Goal: Task Accomplishment & Management: Manage account settings

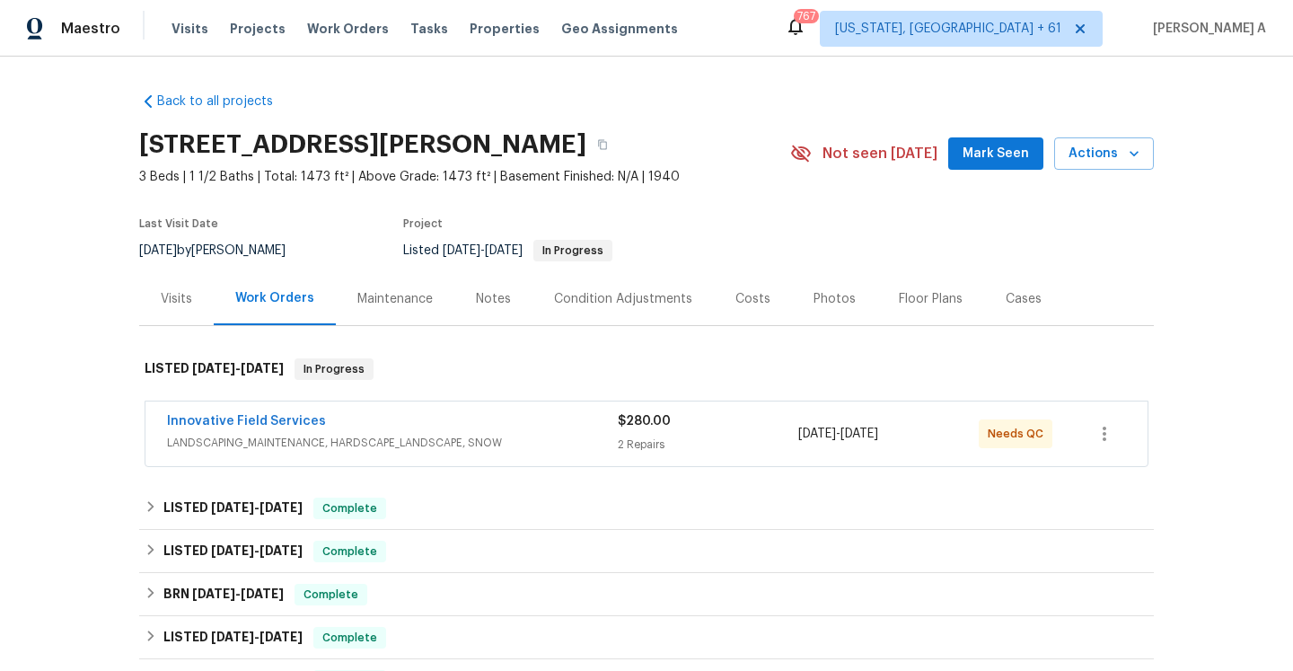
click at [189, 284] on div "Visits" at bounding box center [176, 298] width 75 height 53
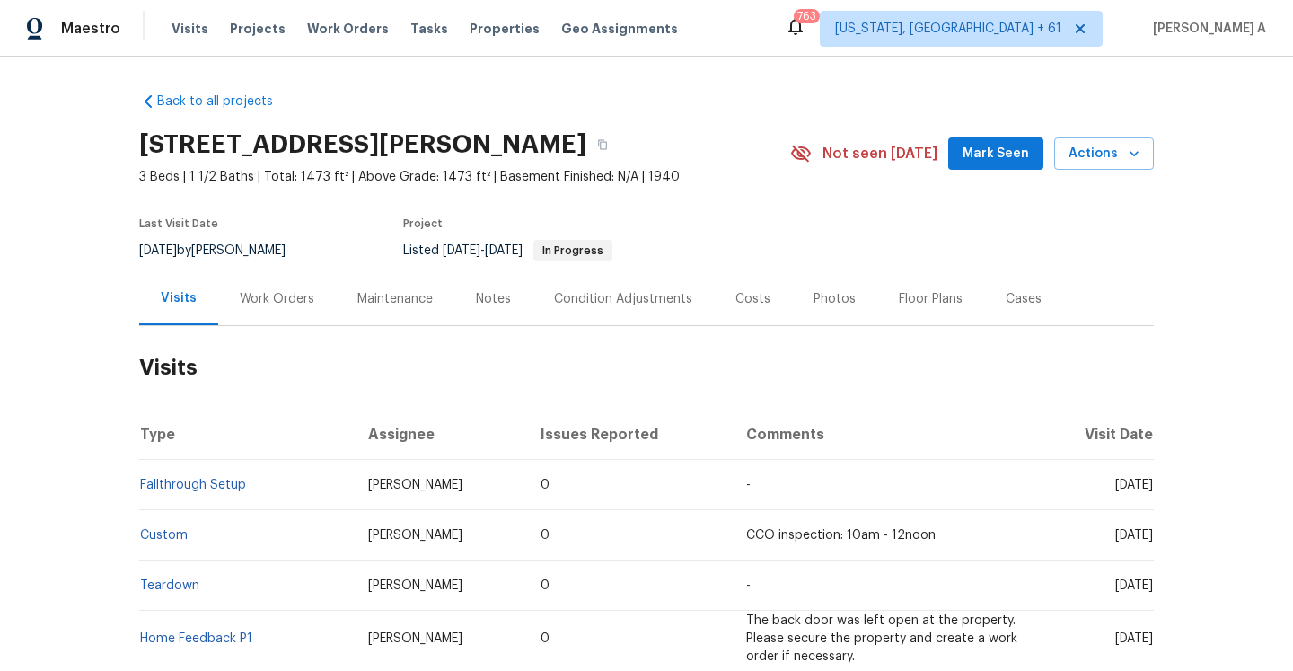
click at [293, 282] on div "Work Orders" at bounding box center [277, 298] width 118 height 53
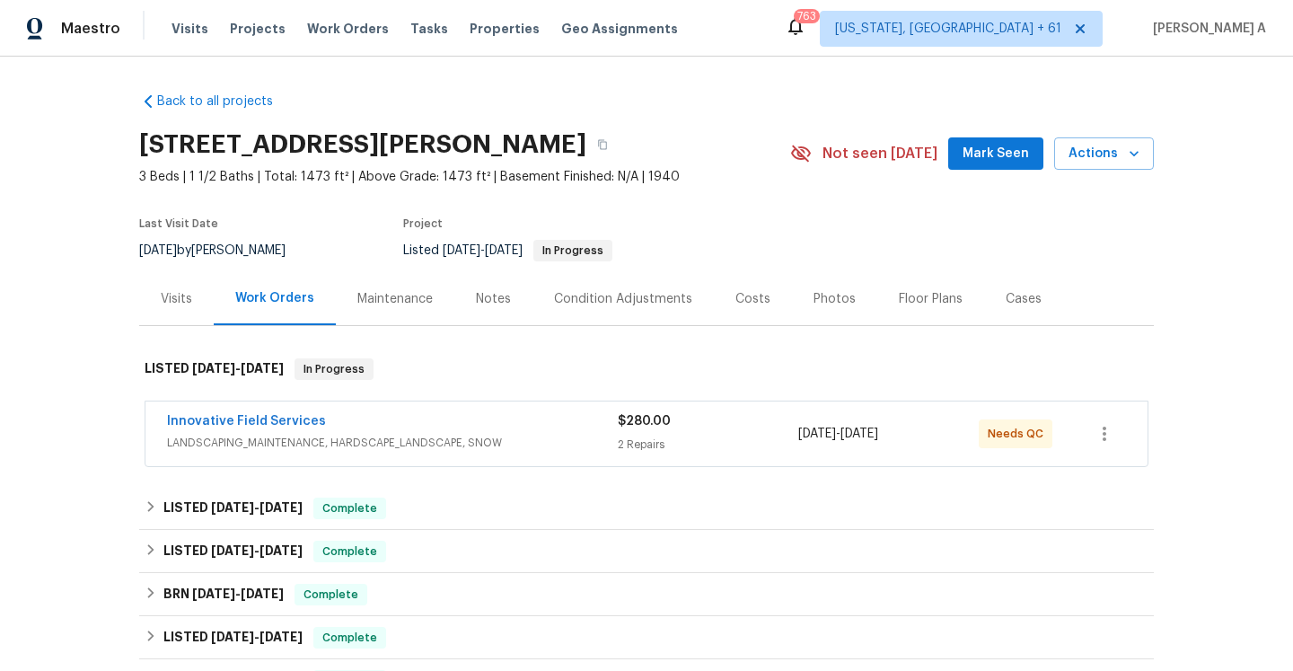
click at [498, 455] on div "Innovative Field Services LANDSCAPING_MAINTENANCE, HARDSCAPE_LANDSCAPE, SNOW $2…" at bounding box center [646, 433] width 1002 height 65
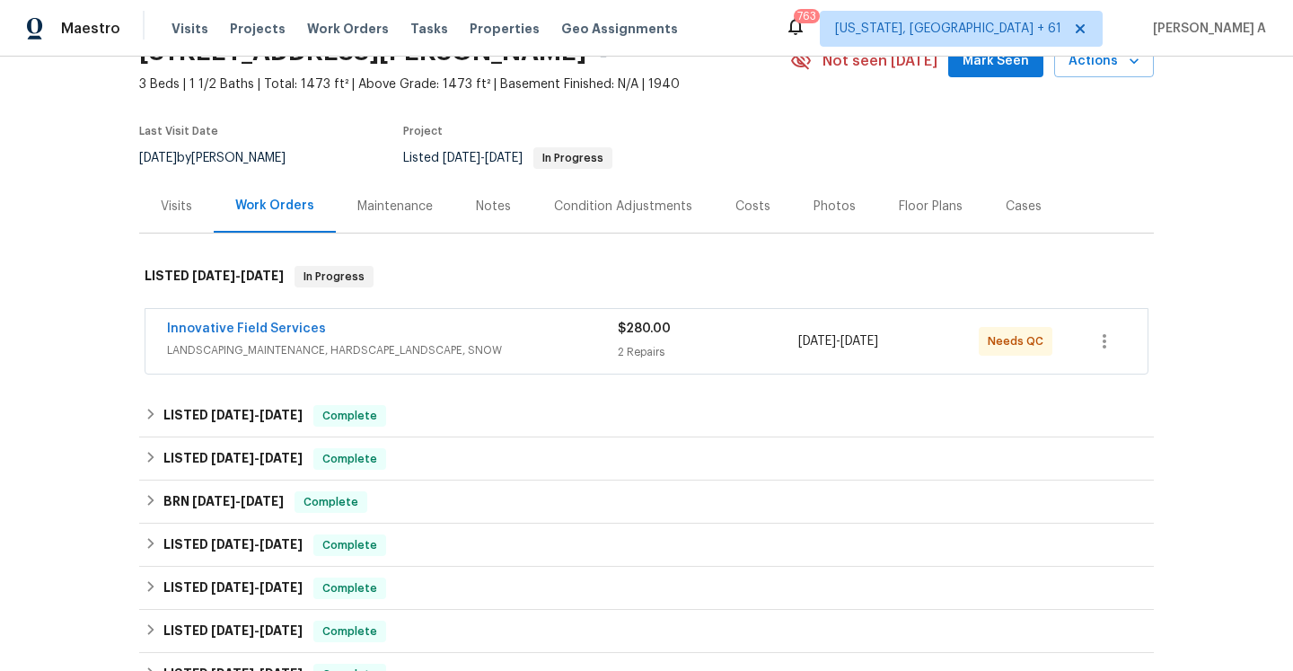
scroll to position [101, 0]
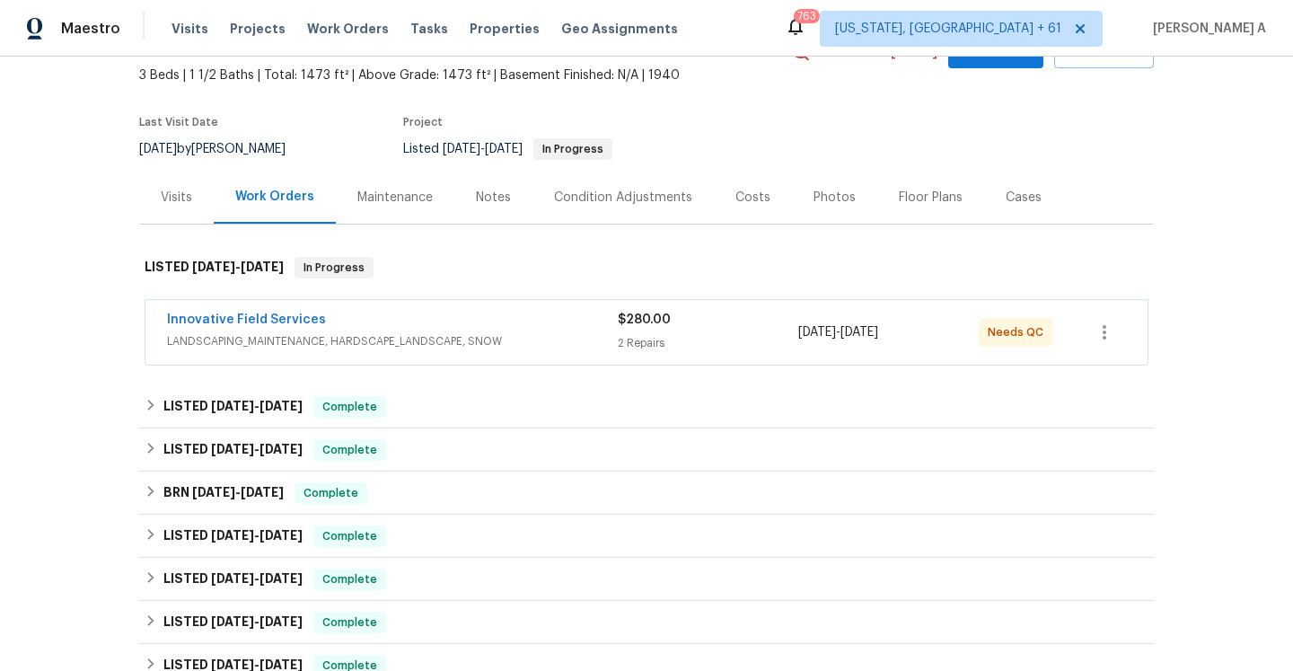
click at [491, 315] on div "Innovative Field Services" at bounding box center [392, 322] width 451 height 22
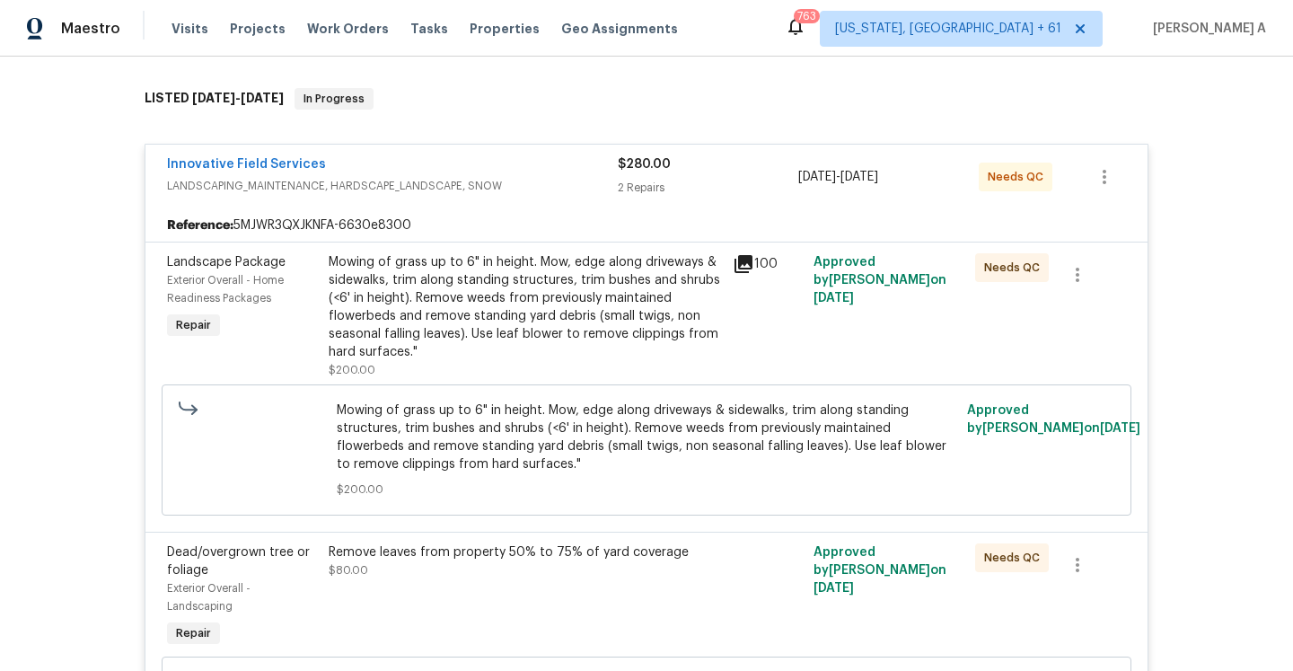
scroll to position [288, 0]
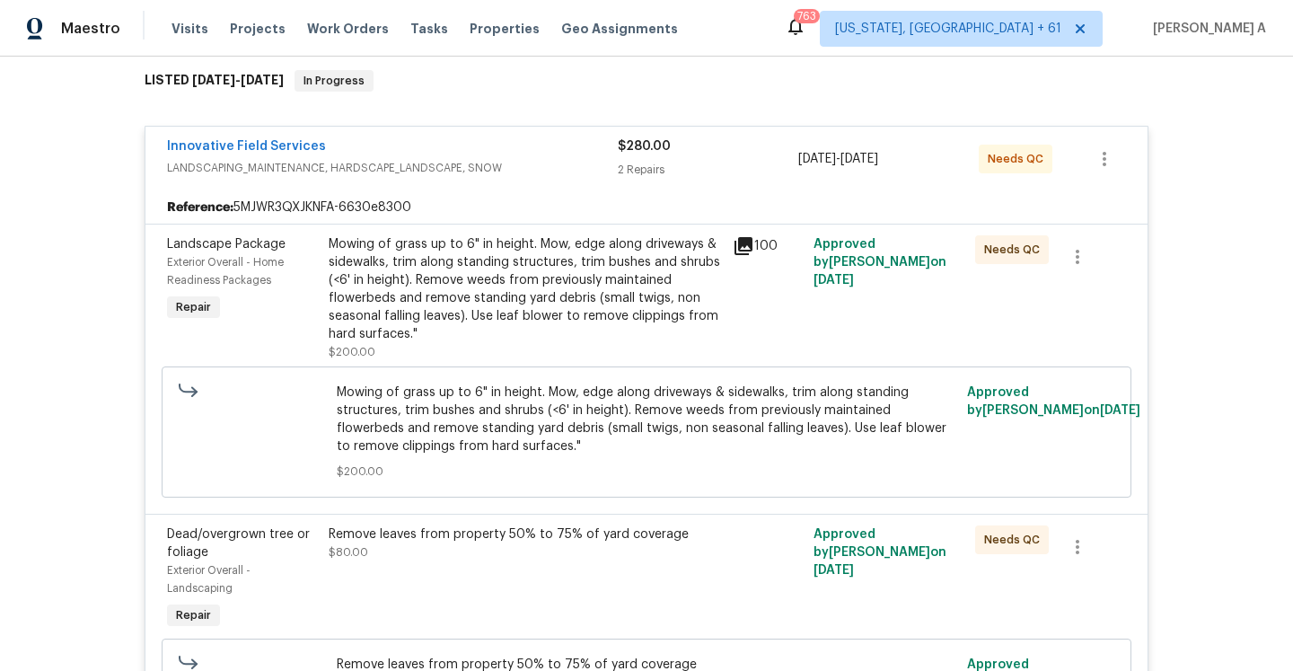
click at [457, 144] on div "Innovative Field Services" at bounding box center [392, 148] width 451 height 22
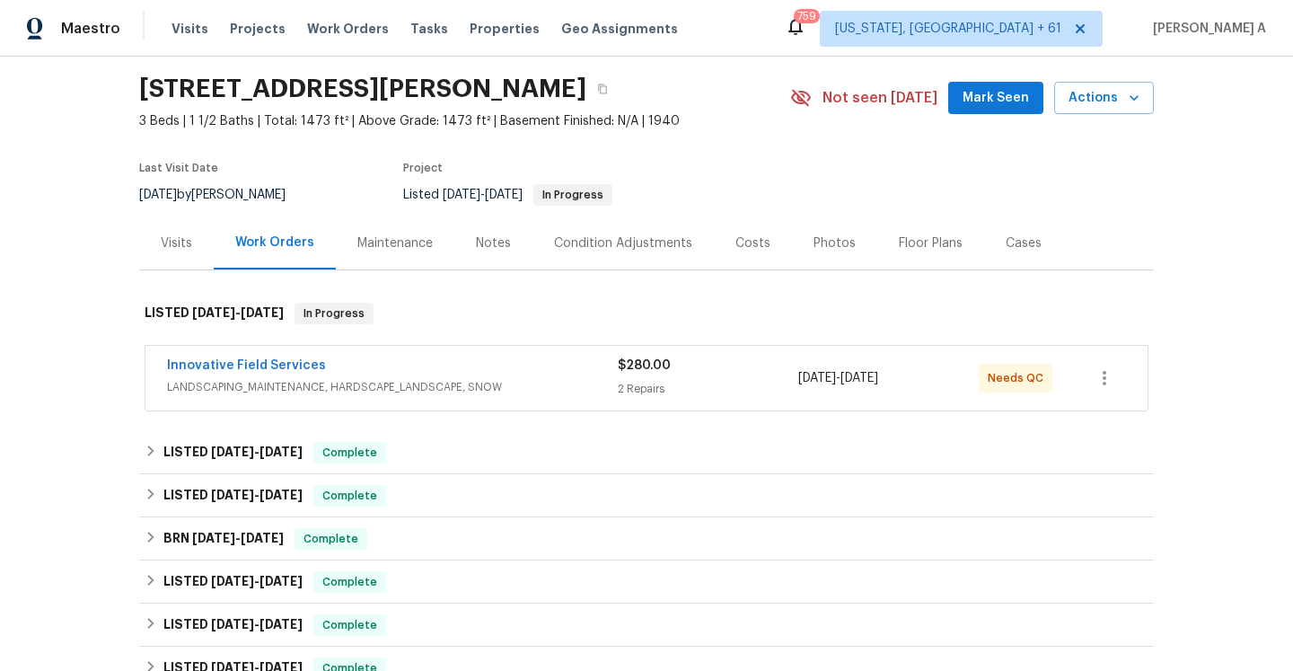
scroll to position [0, 0]
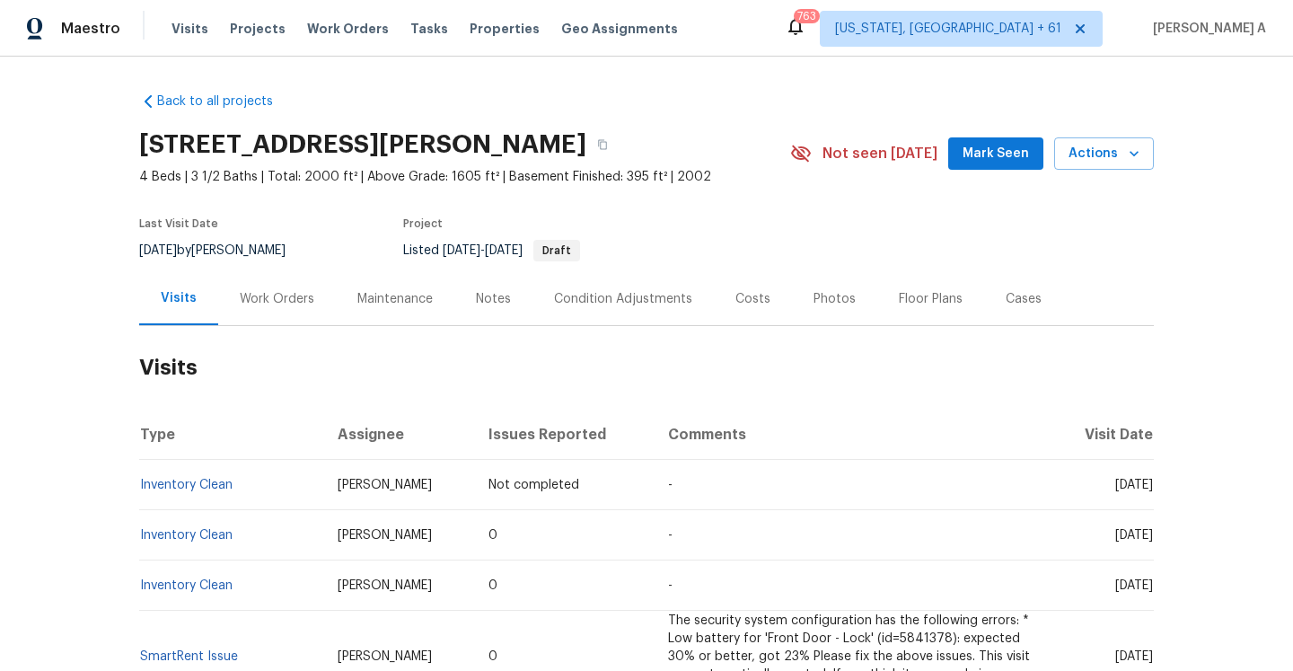
click at [305, 305] on div "Work Orders" at bounding box center [277, 299] width 75 height 18
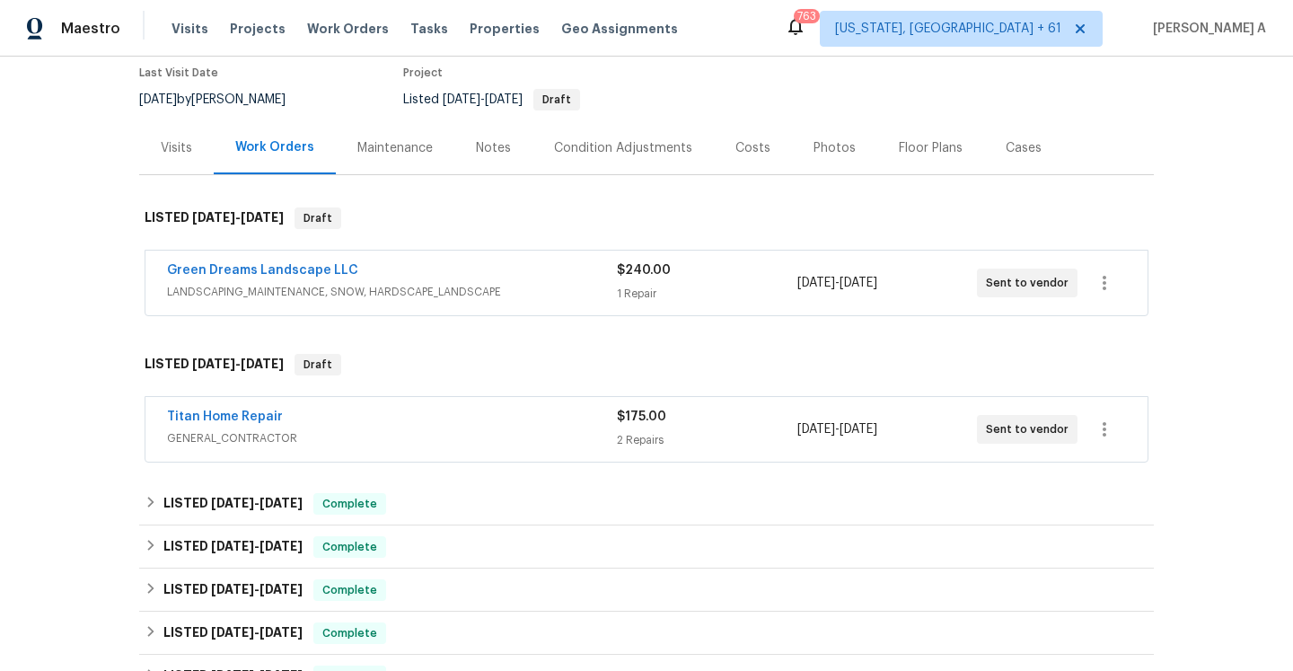
click at [401, 419] on div "Titan Home Repair" at bounding box center [392, 419] width 450 height 22
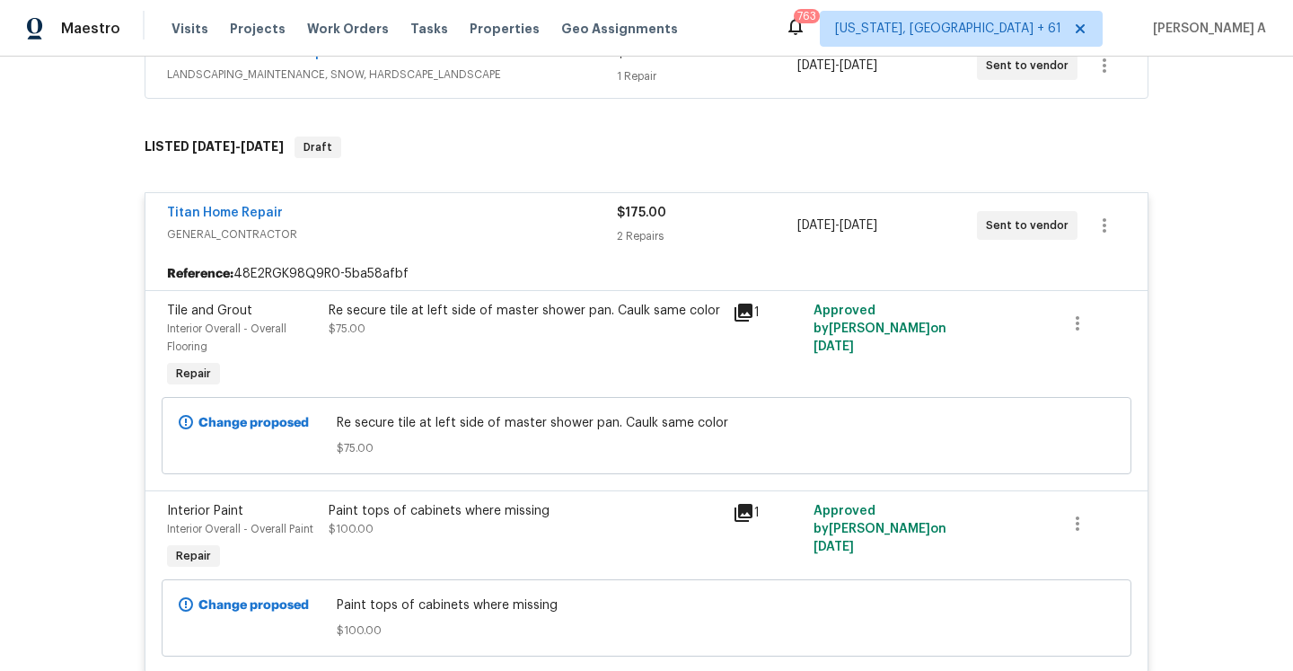
scroll to position [376, 0]
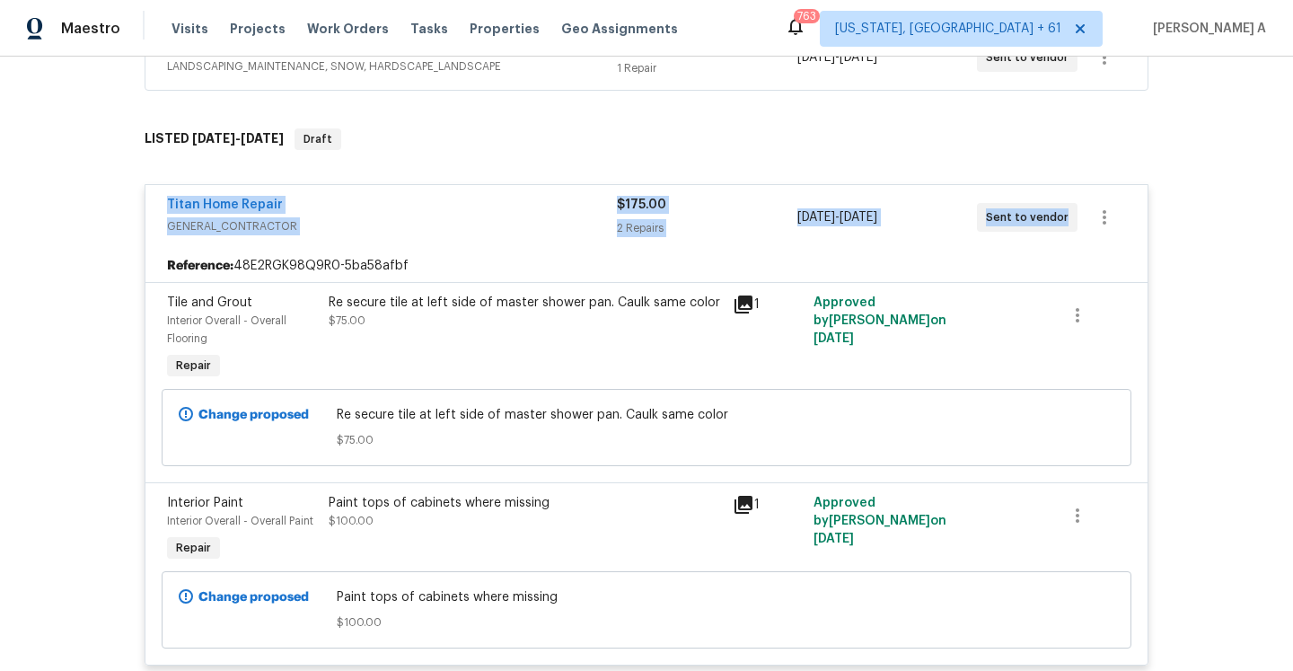
drag, startPoint x: 160, startPoint y: 202, endPoint x: 1060, endPoint y: 220, distance: 900.1
click at [1060, 220] on div "Titan Home Repair GENERAL_CONTRACTOR $175.00 2 Repairs 10/15/2025 - 10/17/2025 …" at bounding box center [646, 217] width 1002 height 65
copy div "Titan Home Repair GENERAL_CONTRACTOR $175.00 2 Repairs 10/15/2025 - 10/17/2025 …"
click at [347, 225] on span "GENERAL_CONTRACTOR" at bounding box center [392, 226] width 450 height 18
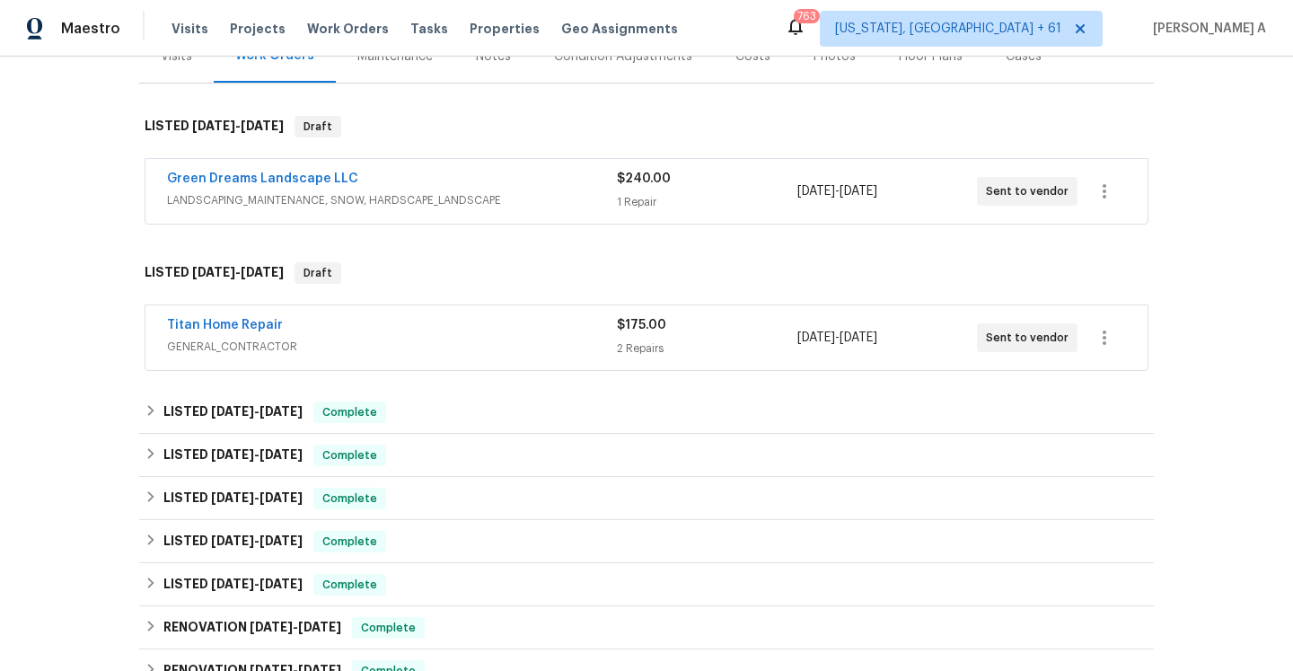
scroll to position [203, 0]
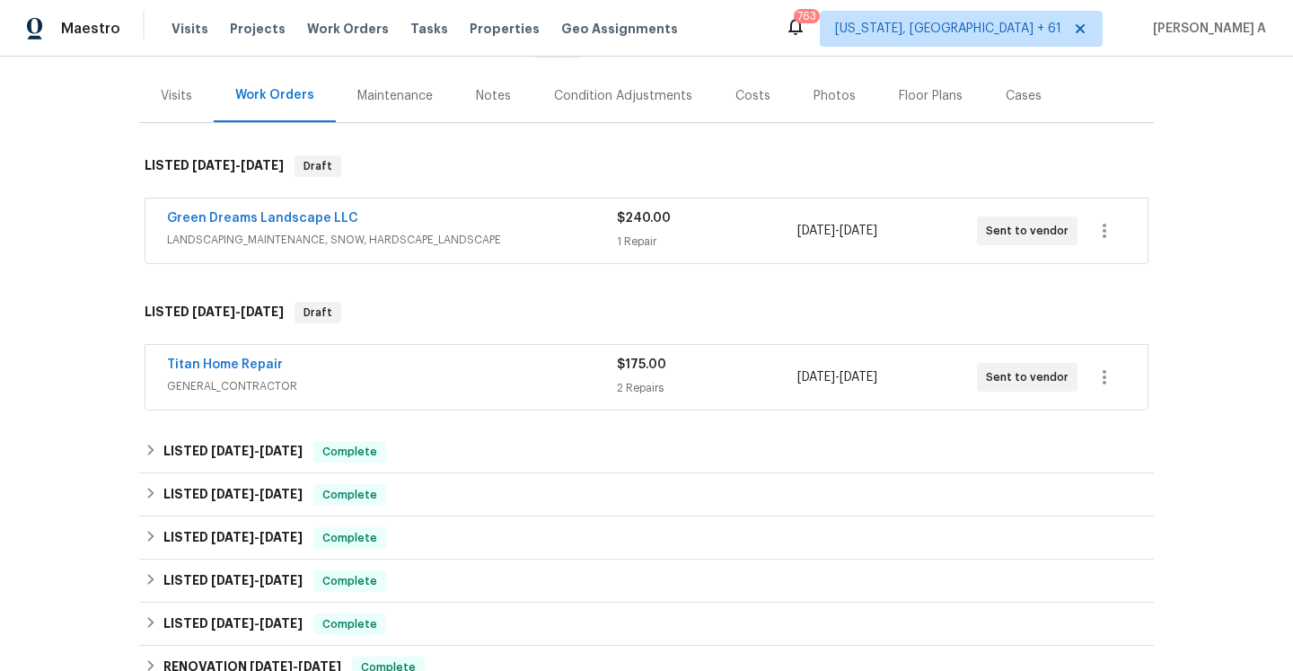
click at [364, 237] on span "LANDSCAPING_MAINTENANCE, SNOW, HARDSCAPE_LANDSCAPE" at bounding box center [392, 240] width 450 height 18
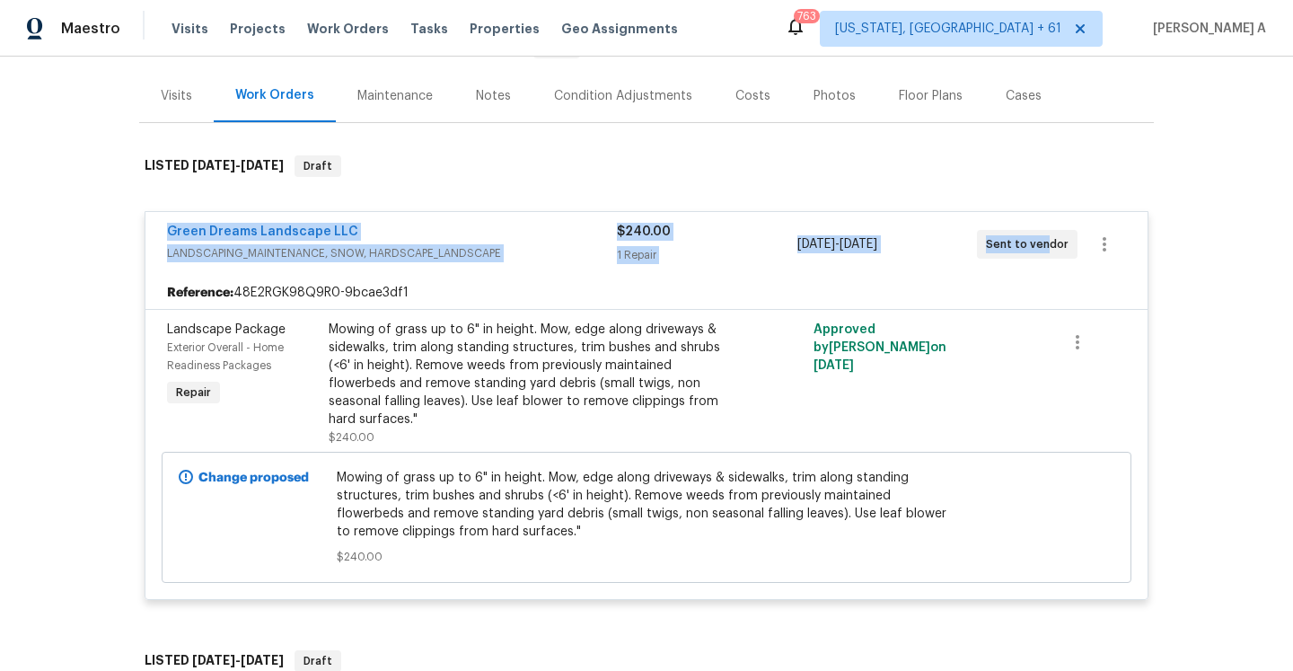
drag, startPoint x: 162, startPoint y: 231, endPoint x: 1045, endPoint y: 251, distance: 883.1
click at [1045, 251] on div "Green Dreams Landscape LLC LANDSCAPING_MAINTENANCE, SNOW, HARDSCAPE_LANDSCAPE $…" at bounding box center [646, 244] width 1002 height 65
copy div "Green Dreams Landscape LLC LANDSCAPING_MAINTENANCE, SNOW, HARDSCAPE_LANDSCAPE $…"
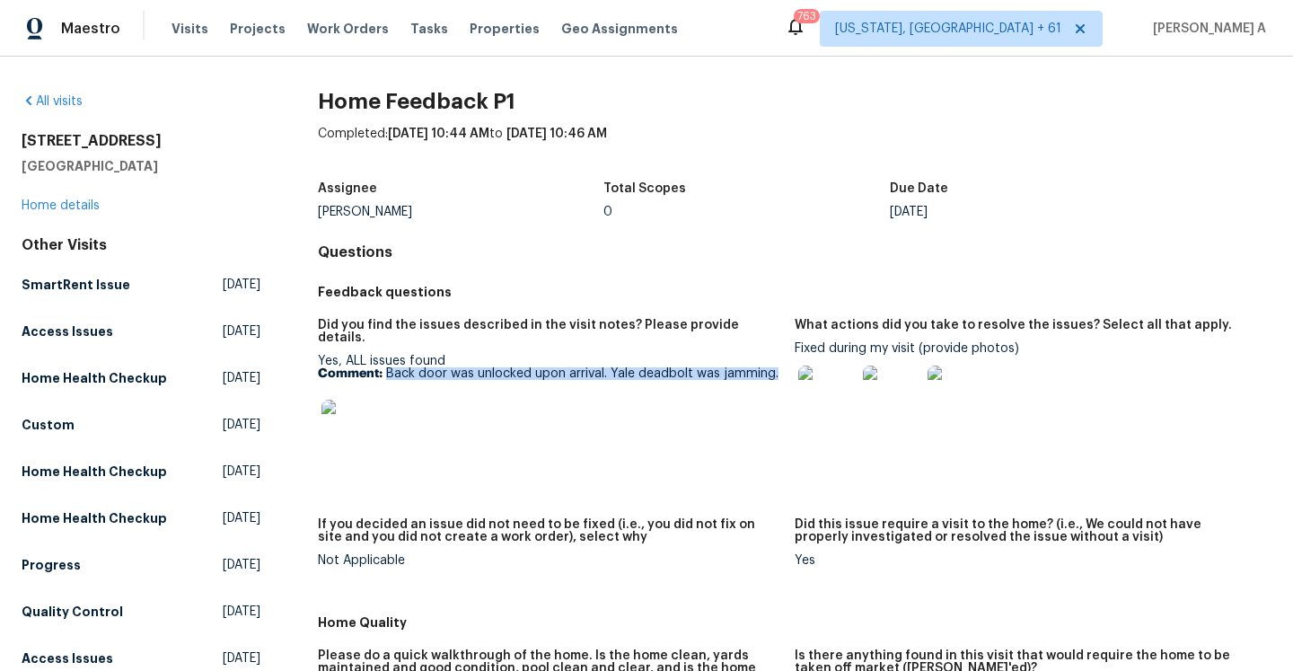
drag, startPoint x: 386, startPoint y: 361, endPoint x: 775, endPoint y: 356, distance: 388.9
click at [775, 367] on p "Comment: Back door was unlocked upon arrival. Yale deadbolt was jamming." at bounding box center [549, 373] width 463 height 13
copy p "Back door was unlocked upon arrival. Yale deadbolt was jamming."
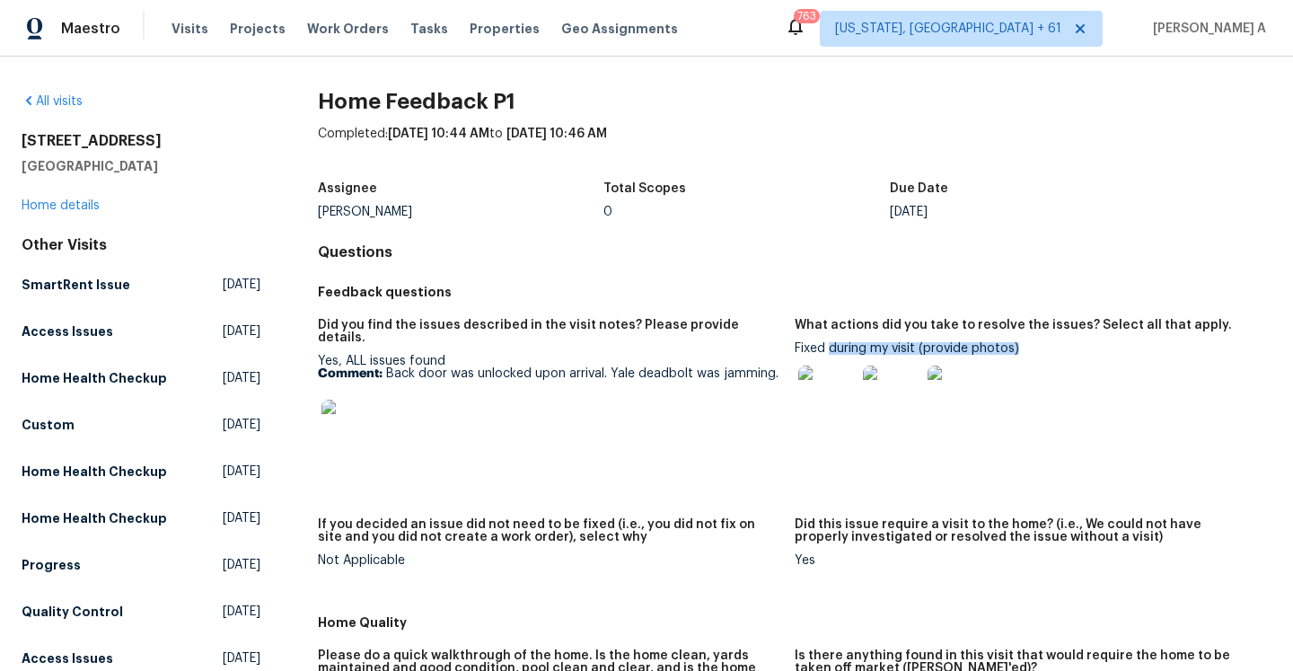
drag, startPoint x: 830, startPoint y: 347, endPoint x: 1019, endPoint y: 342, distance: 189.6
click at [1019, 342] on div "Fixed during my visit (provide photos)" at bounding box center [1026, 388] width 463 height 92
copy div "during my visit (provide photos)"
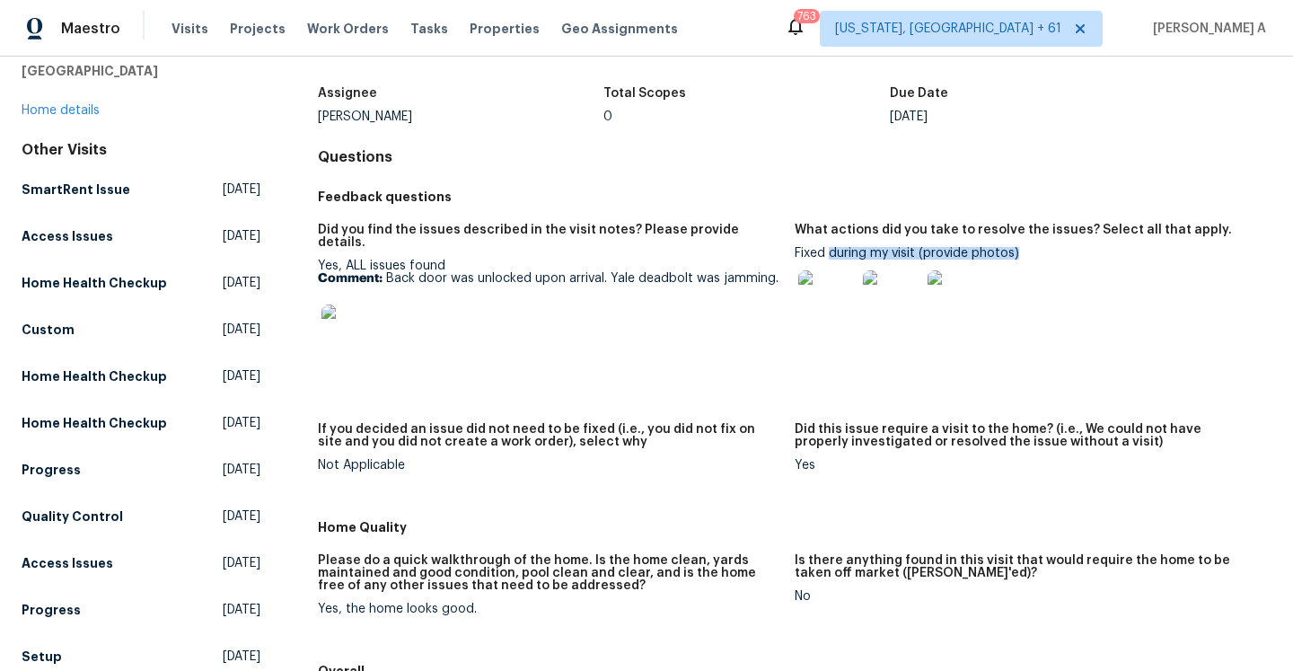
scroll to position [17, 0]
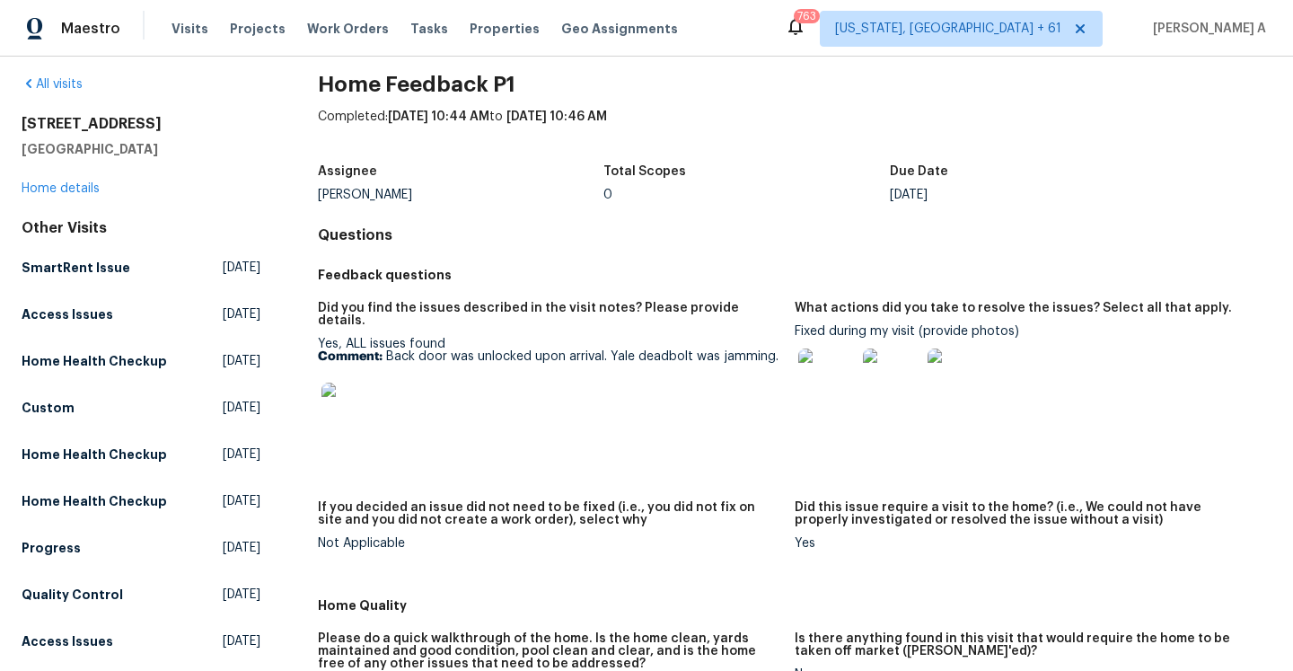
click at [792, 401] on figure "Did you find the issues described in the visit notes? Please provide details. Y…" at bounding box center [556, 391] width 477 height 178
click at [816, 392] on img at bounding box center [826, 376] width 57 height 57
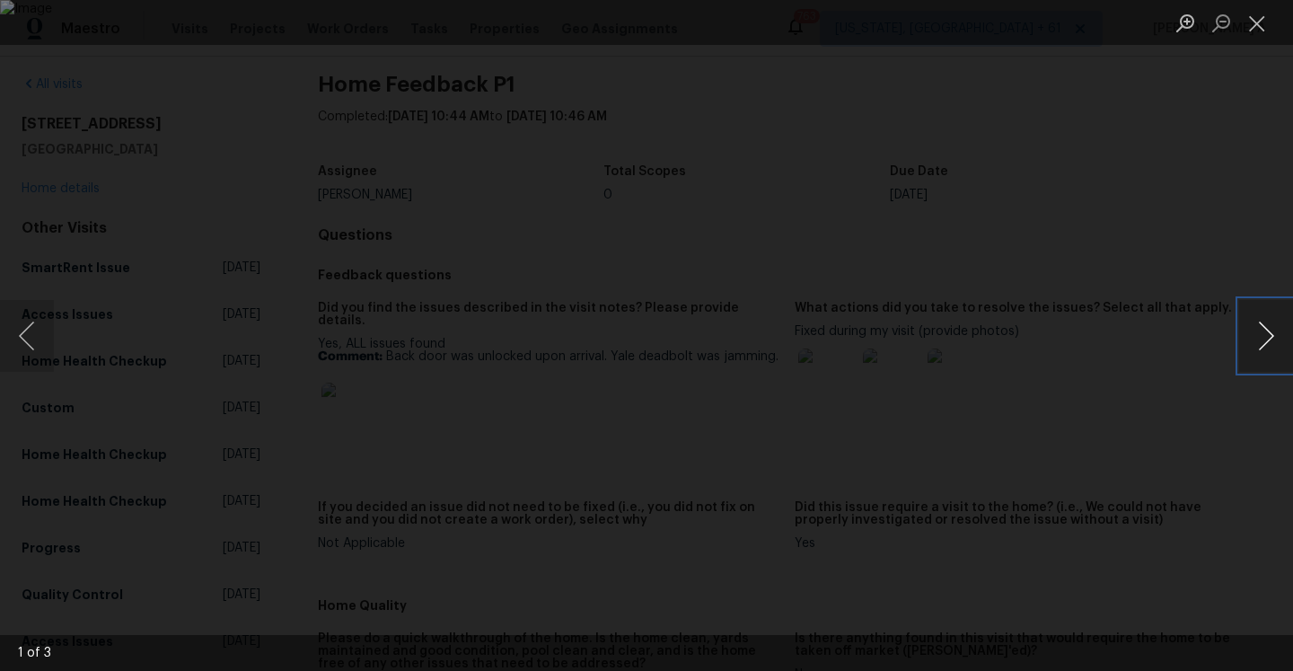
click at [1265, 329] on button "Next image" at bounding box center [1266, 336] width 54 height 72
click at [1265, 334] on button "Next image" at bounding box center [1266, 336] width 54 height 72
click at [1213, 242] on div "Lightbox" at bounding box center [646, 335] width 1293 height 671
